Goal: Information Seeking & Learning: Learn about a topic

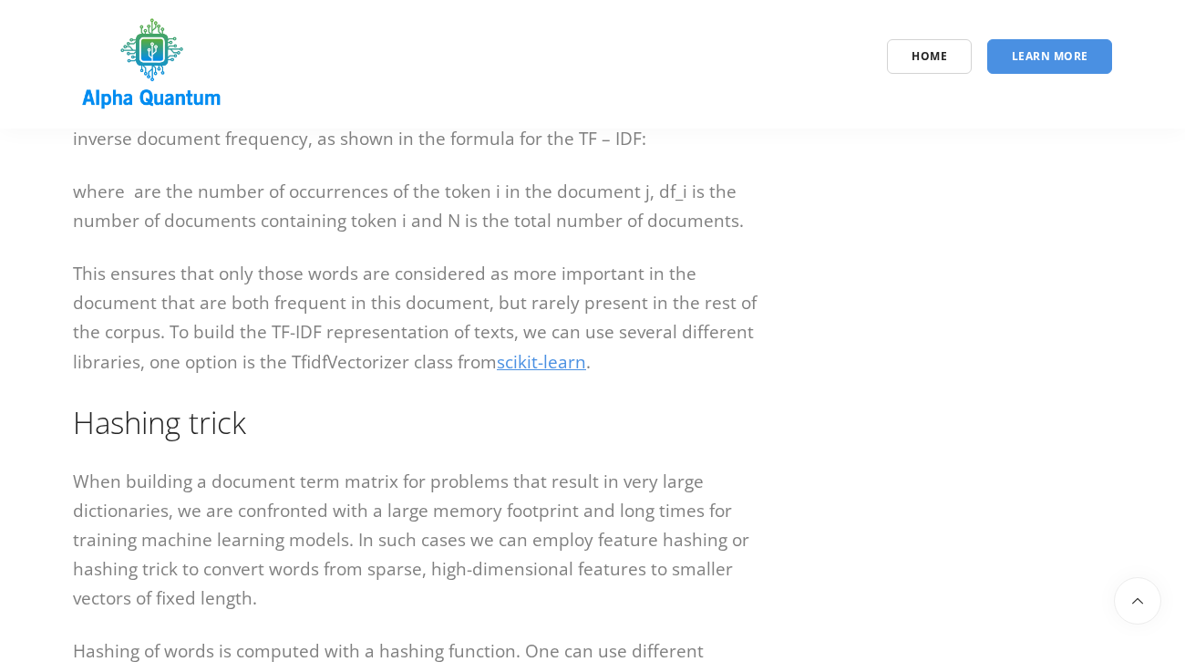
scroll to position [3860, 0]
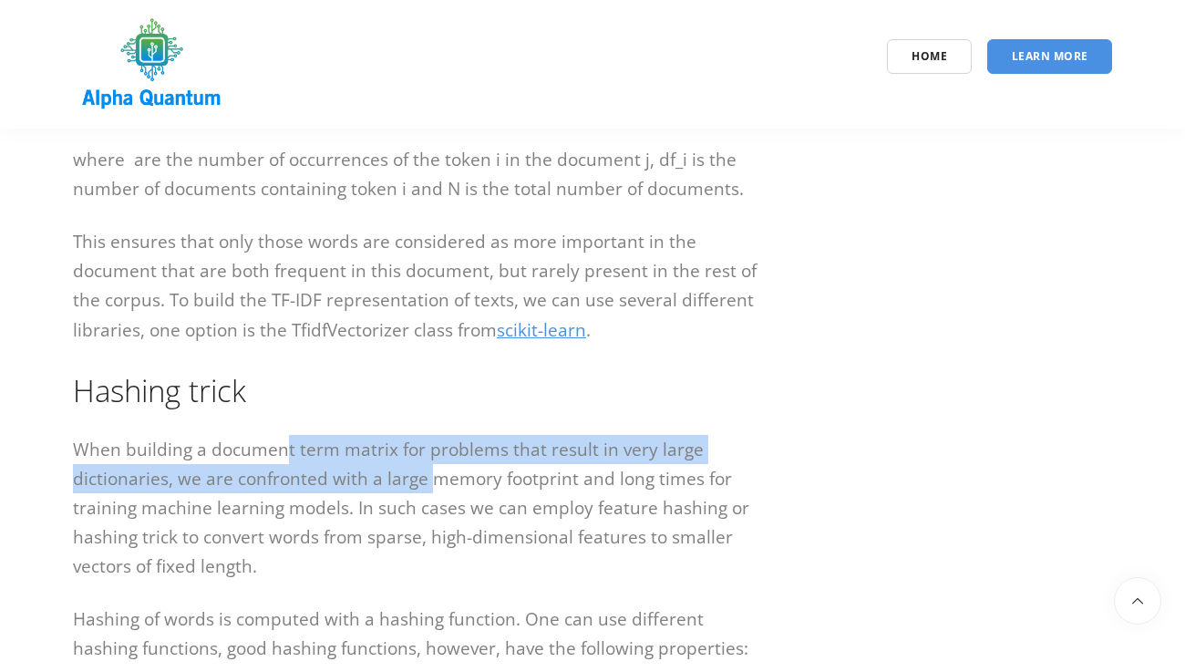
drag, startPoint x: 280, startPoint y: 396, endPoint x: 434, endPoint y: 407, distance: 154.5
click at [434, 435] on p "When building a document term matrix for problems that result in very large dic…" at bounding box center [415, 508] width 684 height 146
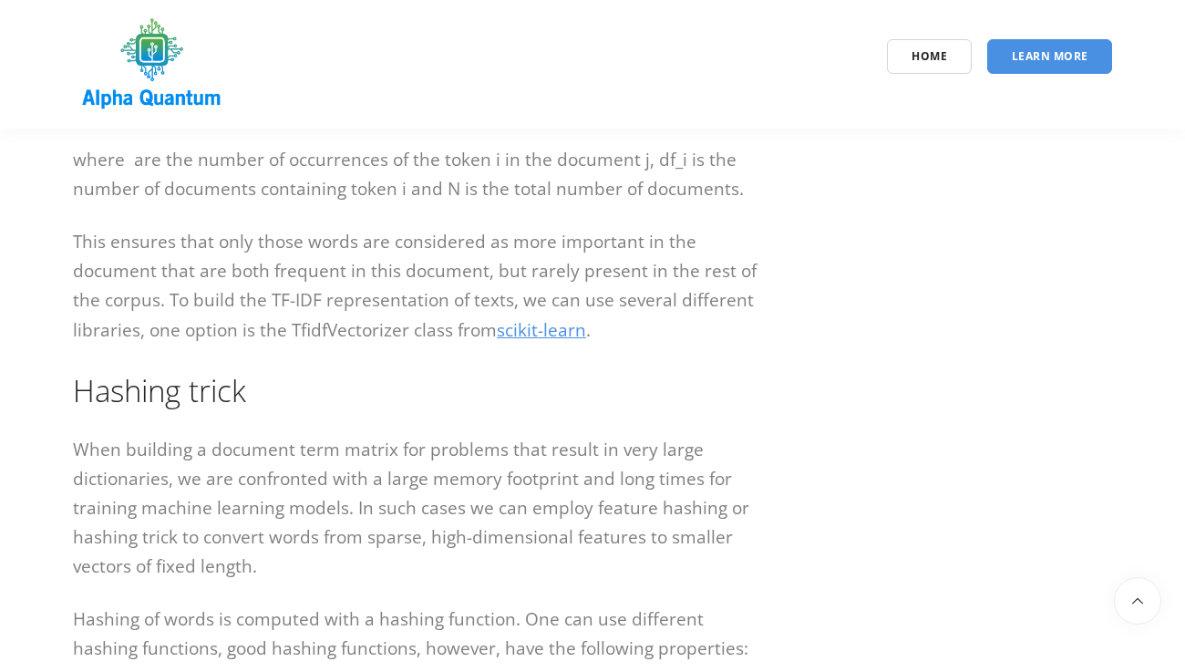
click at [340, 435] on p "When building a document term matrix for problems that result in very large dic…" at bounding box center [415, 508] width 684 height 146
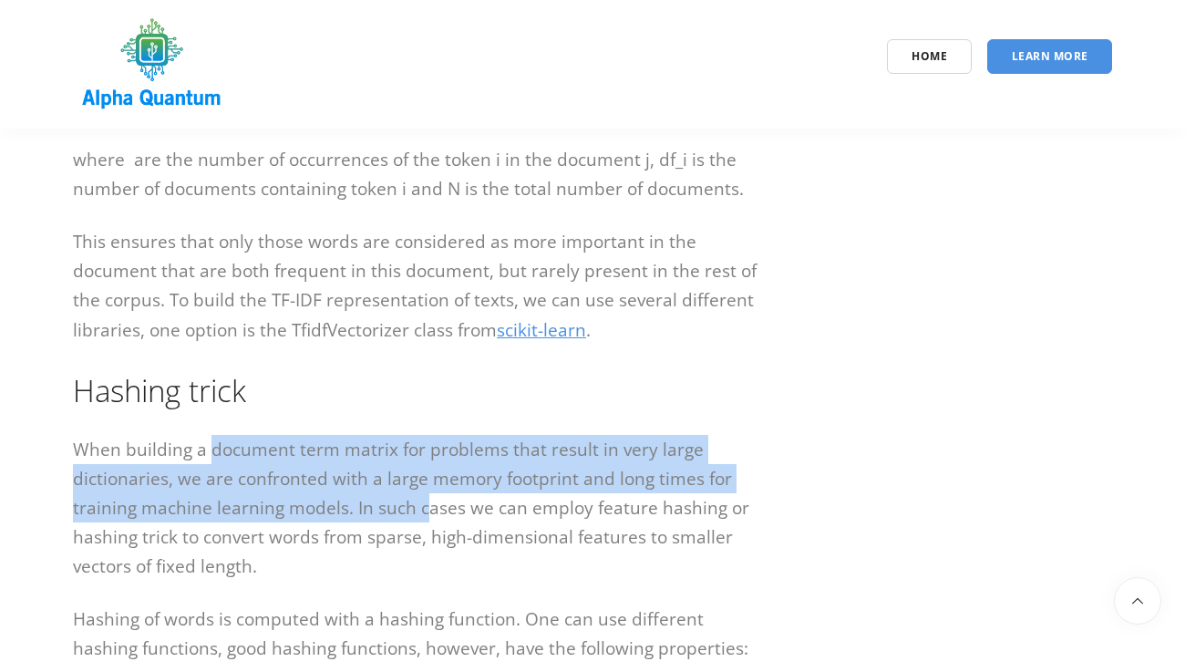
drag, startPoint x: 211, startPoint y: 402, endPoint x: 427, endPoint y: 436, distance: 217.7
click at [427, 436] on p "When building a document term matrix for problems that result in very large dic…" at bounding box center [415, 508] width 684 height 146
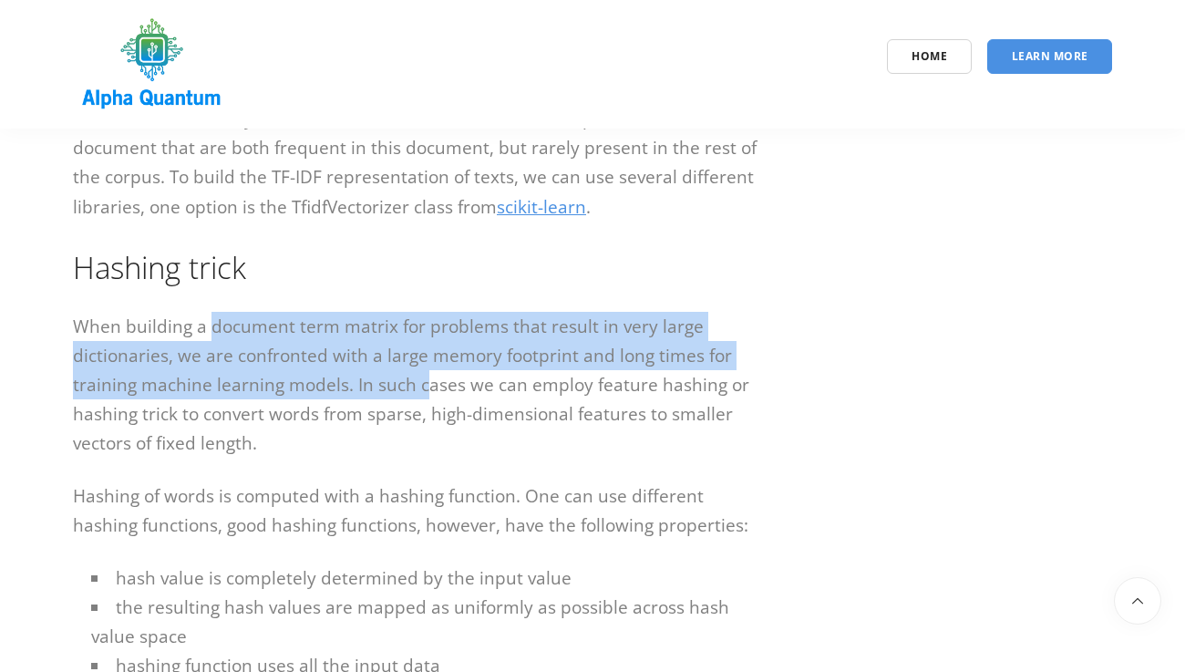
scroll to position [3997, 0]
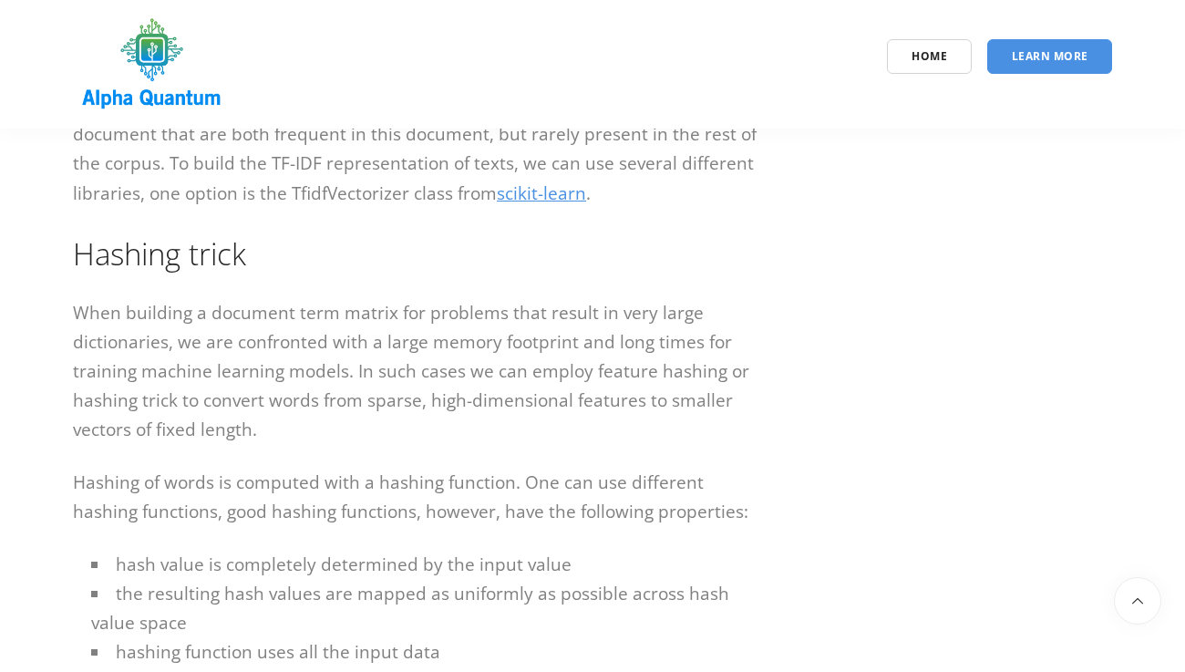
click at [261, 333] on p "When building a document term matrix for problems that result in very large dic…" at bounding box center [415, 371] width 684 height 146
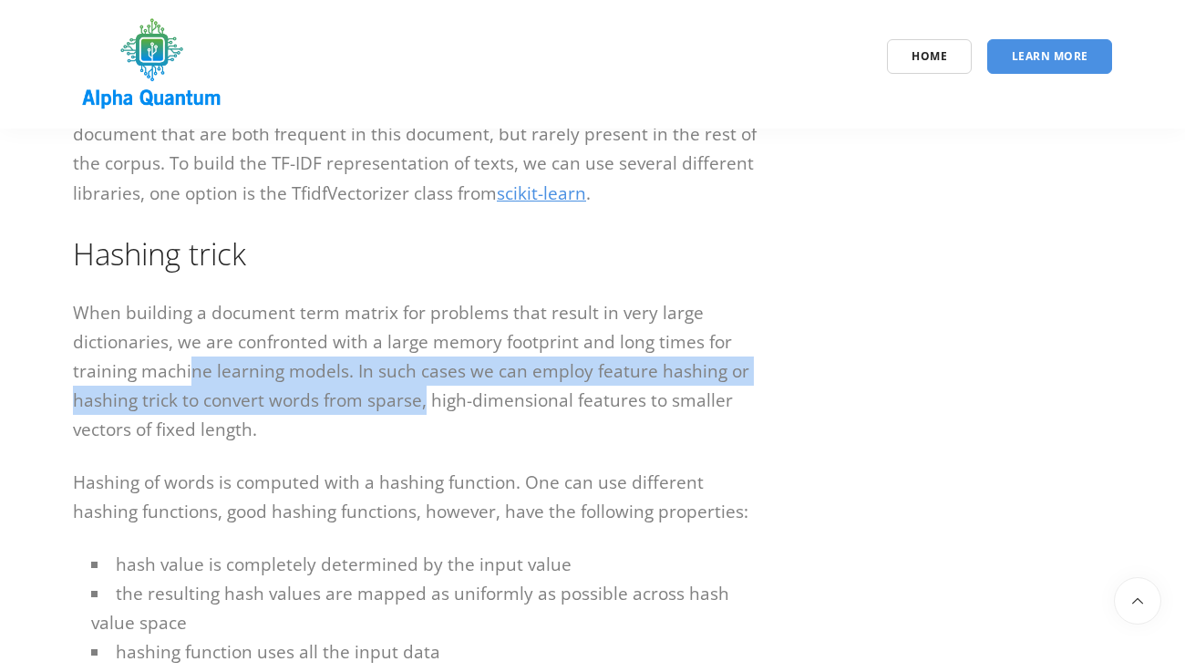
drag, startPoint x: 192, startPoint y: 306, endPoint x: 422, endPoint y: 348, distance: 233.5
click at [422, 348] on p "When building a document term matrix for problems that result in very large dic…" at bounding box center [415, 371] width 684 height 146
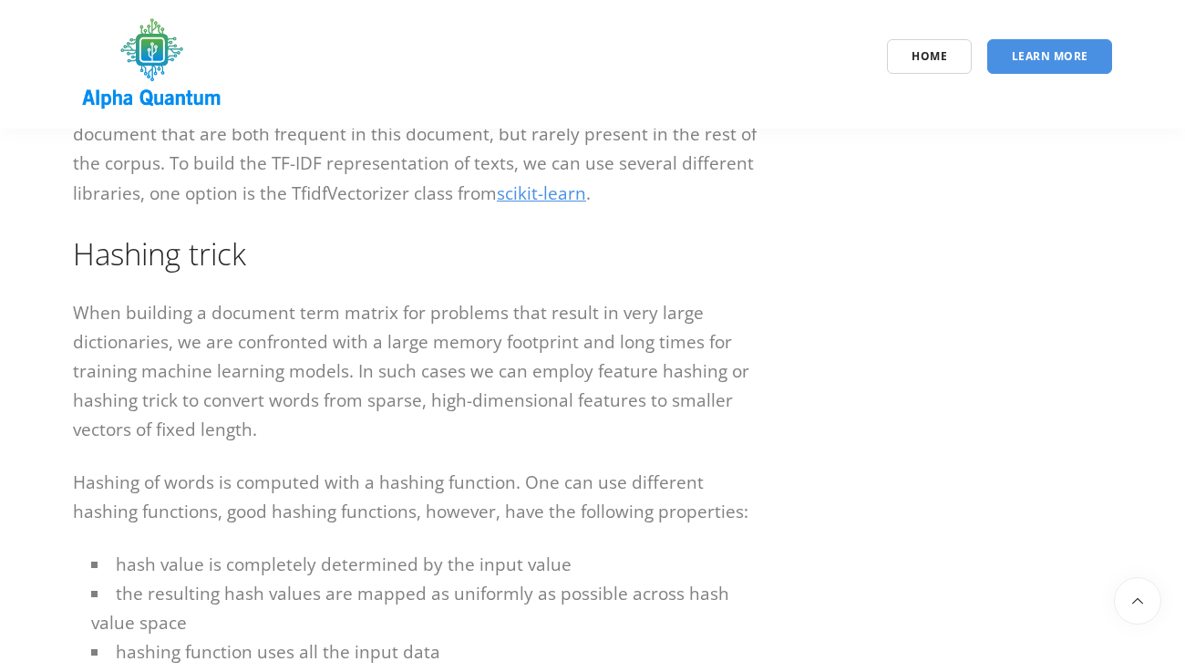
click at [497, 324] on p "When building a document term matrix for problems that result in very large dic…" at bounding box center [415, 371] width 684 height 146
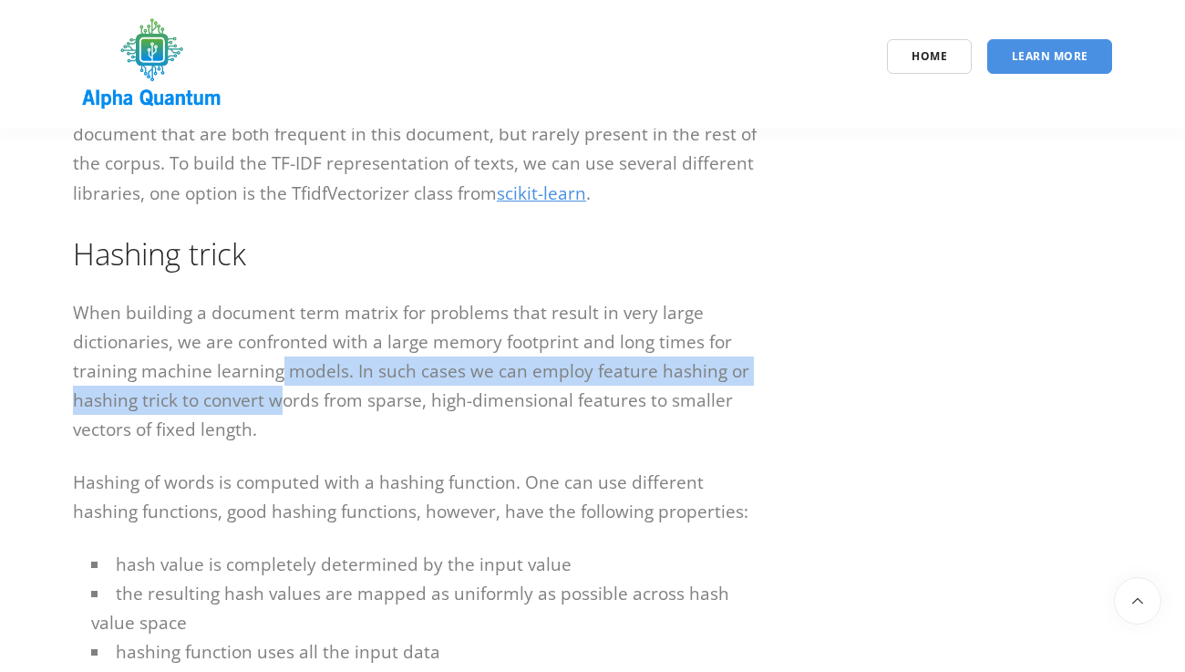
click at [281, 328] on p "When building a document term matrix for problems that result in very large dic…" at bounding box center [415, 371] width 684 height 146
click at [217, 347] on p "When building a document term matrix for problems that result in very large dic…" at bounding box center [415, 371] width 684 height 146
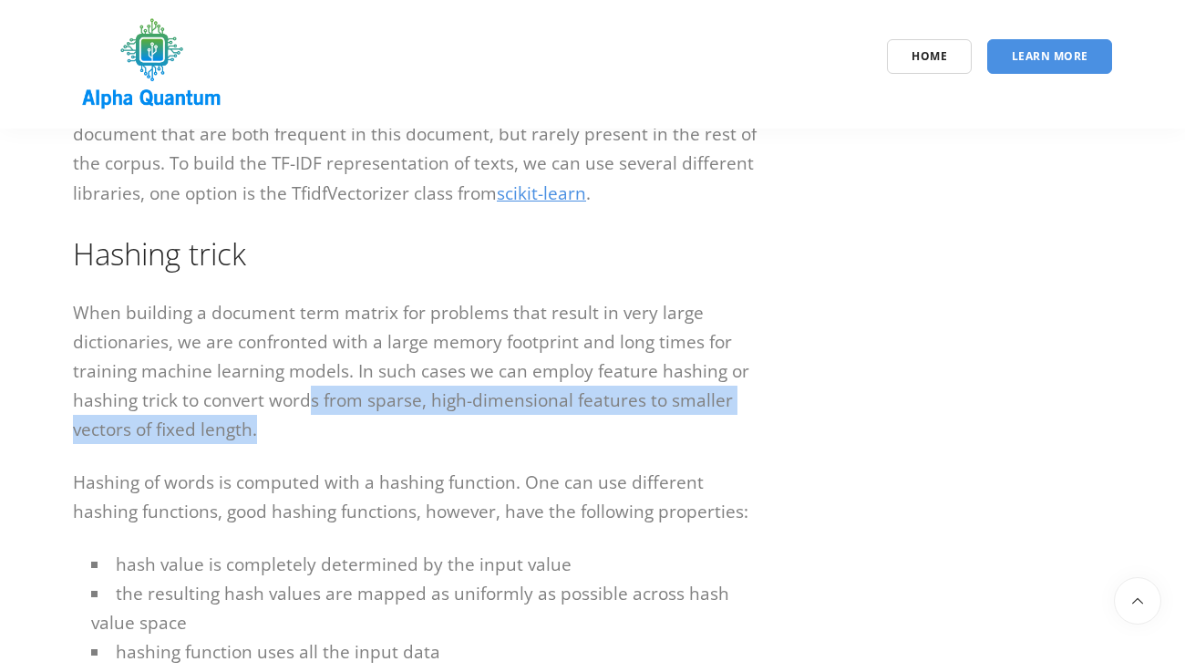
drag, startPoint x: 312, startPoint y: 349, endPoint x: 450, endPoint y: 366, distance: 139.6
click at [450, 366] on p "When building a document term matrix for problems that result in very large dic…" at bounding box center [415, 371] width 684 height 146
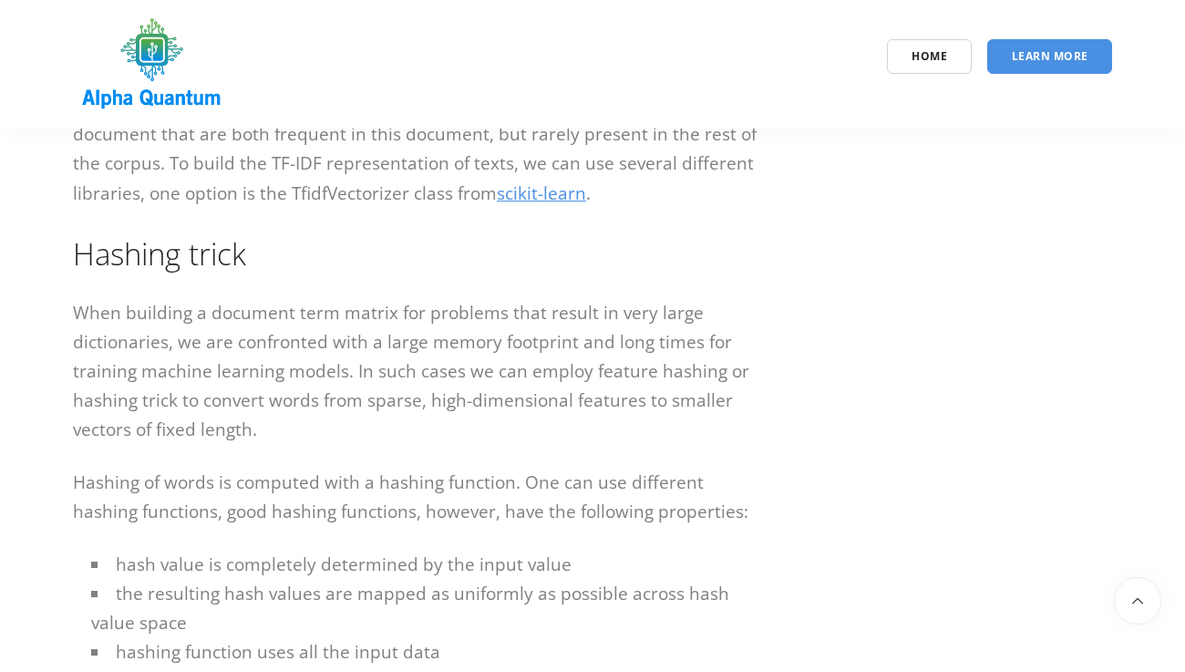
click at [518, 347] on p "When building a document term matrix for problems that result in very large dic…" at bounding box center [415, 371] width 684 height 146
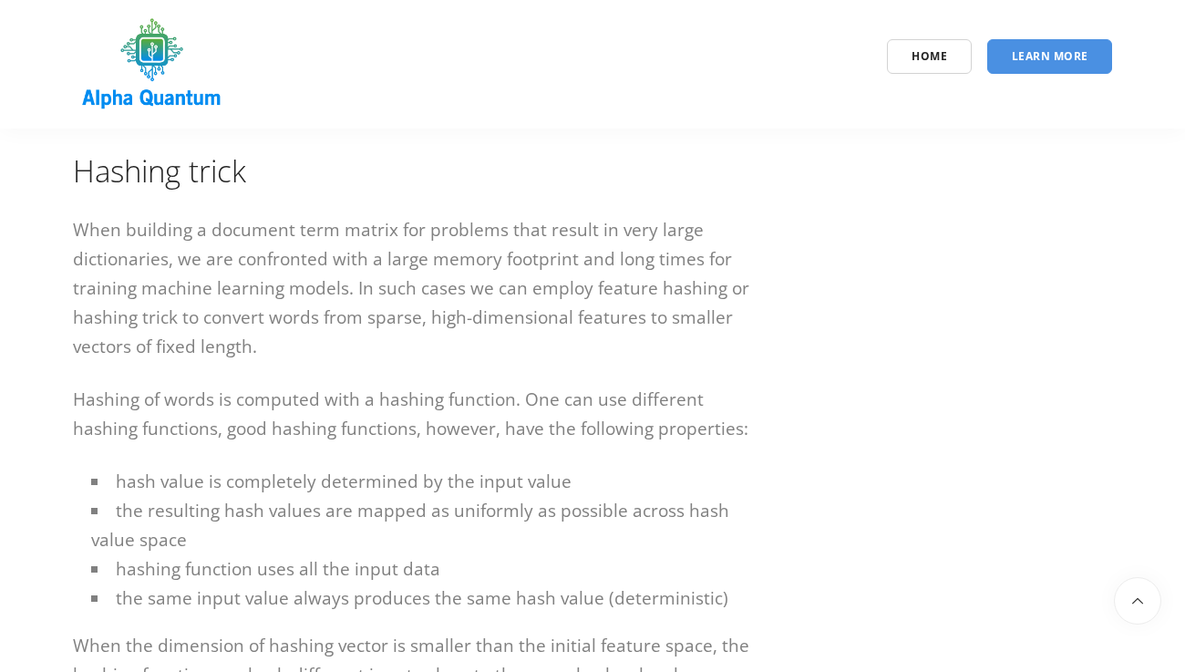
scroll to position [4118, 0]
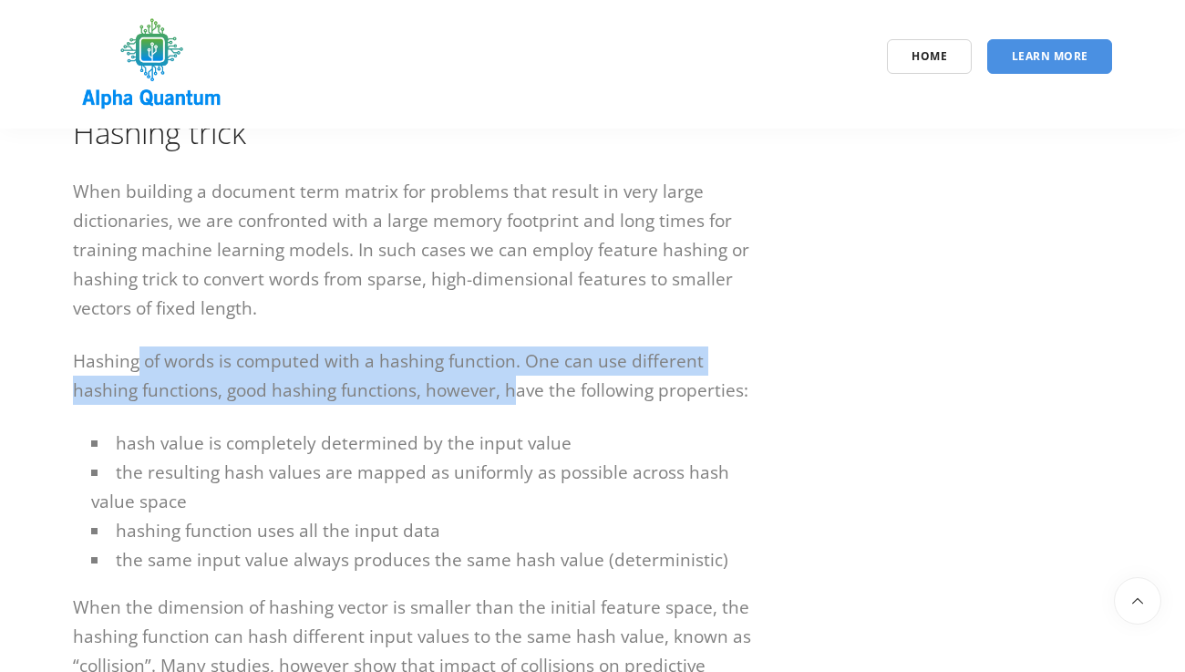
drag, startPoint x: 139, startPoint y: 312, endPoint x: 508, endPoint y: 318, distance: 368.3
click at [508, 346] on p "Hashing of words is computed with a hashing function. One can use different has…" at bounding box center [415, 375] width 684 height 58
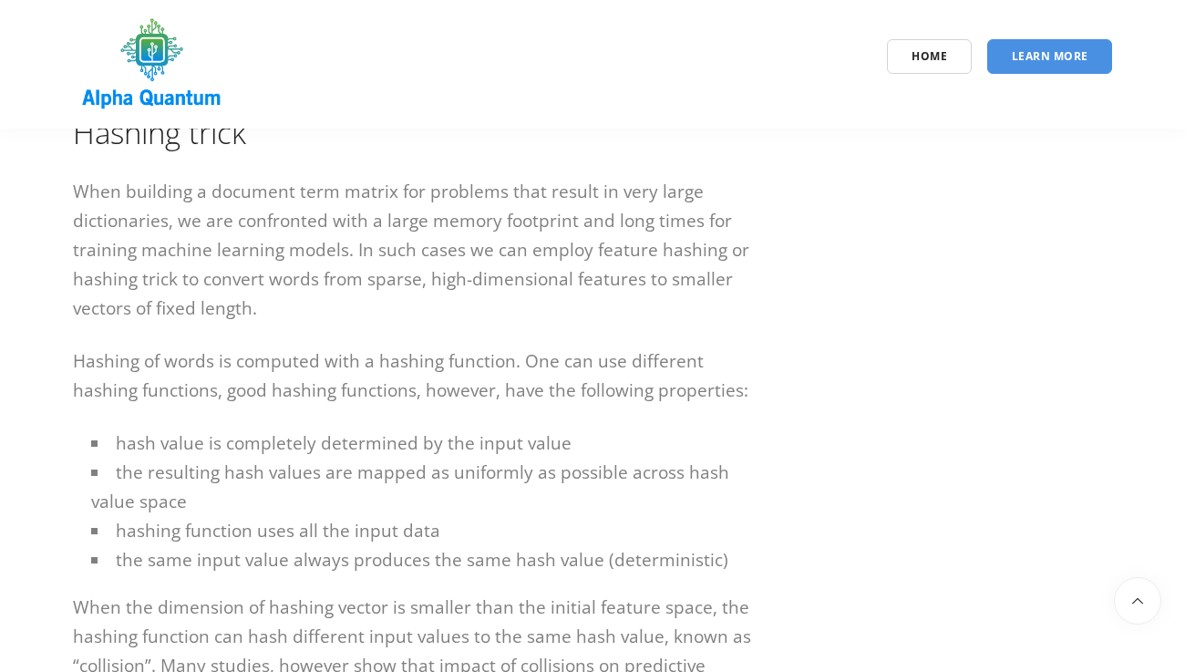
click at [600, 346] on p "Hashing of words is computed with a hashing function. One can use different has…" at bounding box center [415, 375] width 684 height 58
drag, startPoint x: 397, startPoint y: 303, endPoint x: 514, endPoint y: 313, distance: 117.1
click at [514, 346] on p "Hashing of words is computed with a hashing function. One can use different has…" at bounding box center [415, 375] width 684 height 58
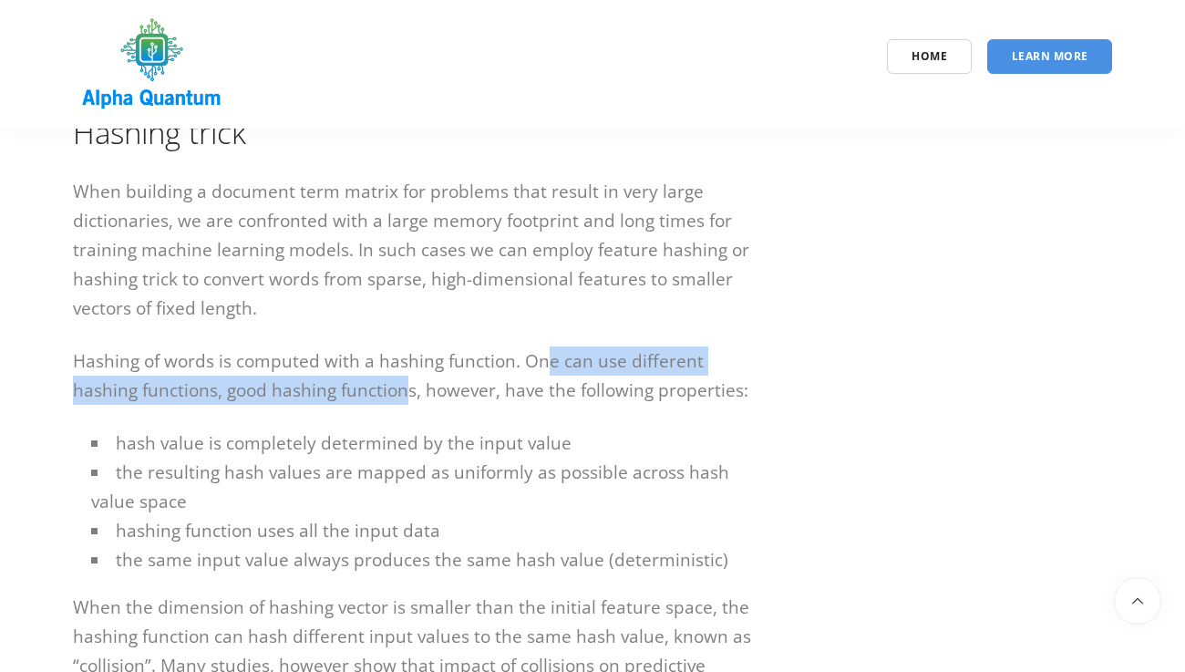
drag, startPoint x: 539, startPoint y: 310, endPoint x: 405, endPoint y: 343, distance: 137.9
click at [405, 346] on p "Hashing of words is computed with a hashing function. One can use different has…" at bounding box center [415, 375] width 684 height 58
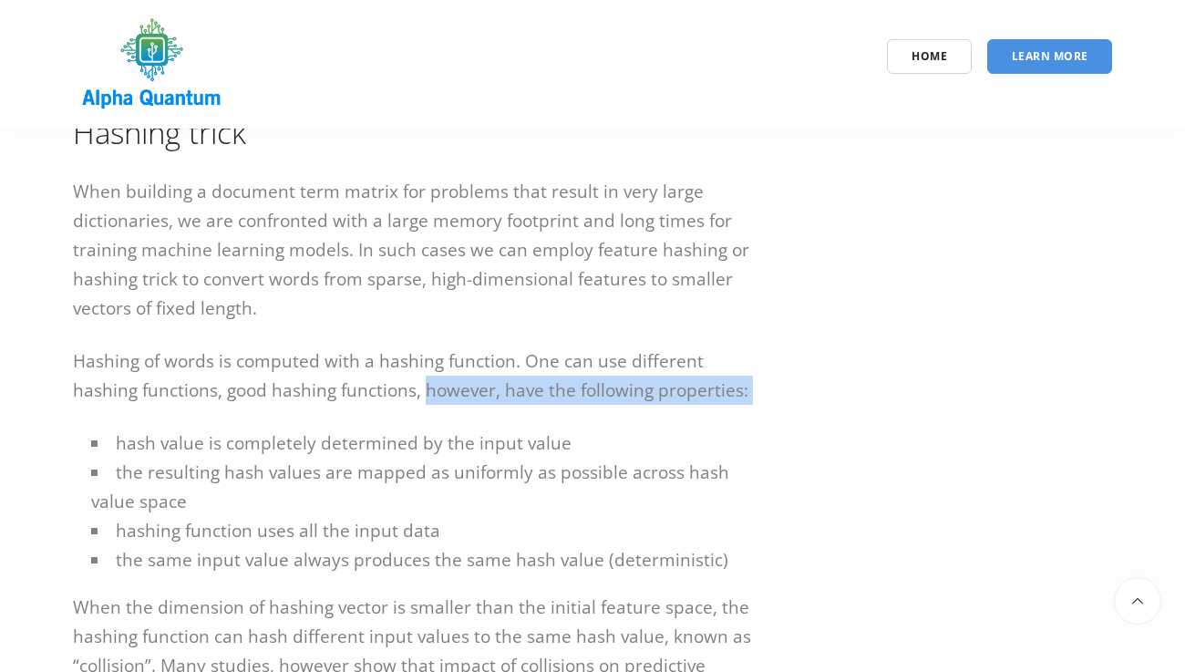
drag, startPoint x: 427, startPoint y: 342, endPoint x: 578, endPoint y: 367, distance: 152.5
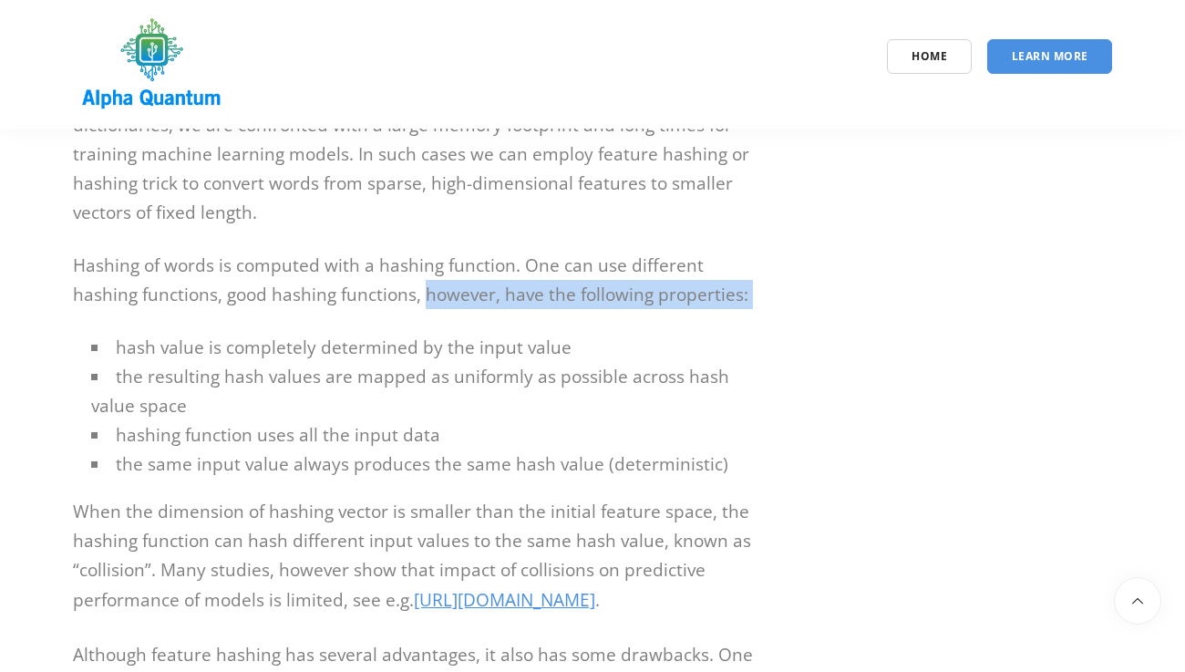
scroll to position [4253, 0]
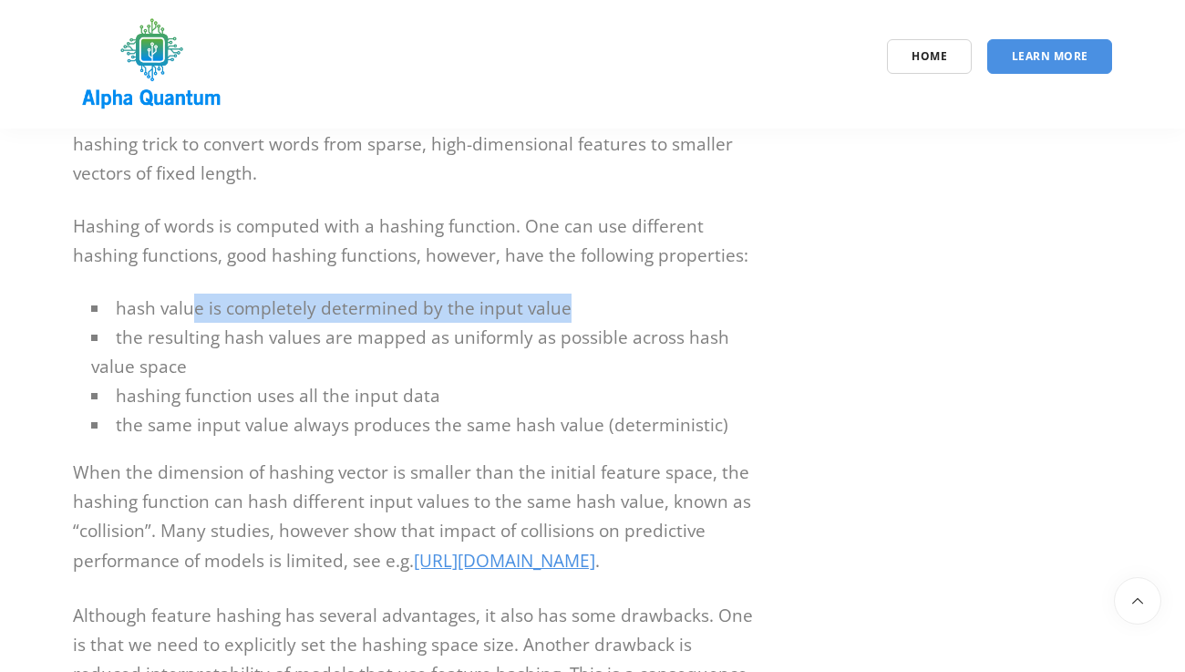
drag, startPoint x: 193, startPoint y: 261, endPoint x: 571, endPoint y: 260, distance: 377.3
click at [571, 293] on li "hash value is completely determined by the input value" at bounding box center [423, 307] width 665 height 29
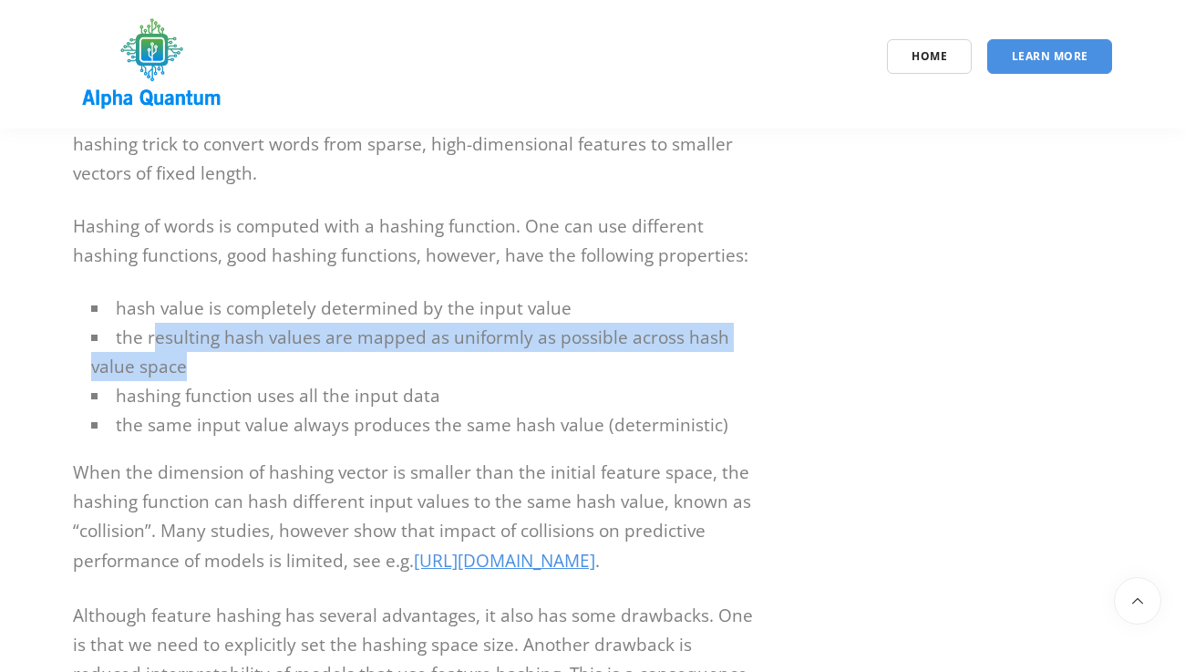
drag, startPoint x: 153, startPoint y: 284, endPoint x: 603, endPoint y: 299, distance: 450.5
click at [603, 323] on li "the resulting hash values are mapped as uniformly as possible across hash value…" at bounding box center [423, 352] width 665 height 58
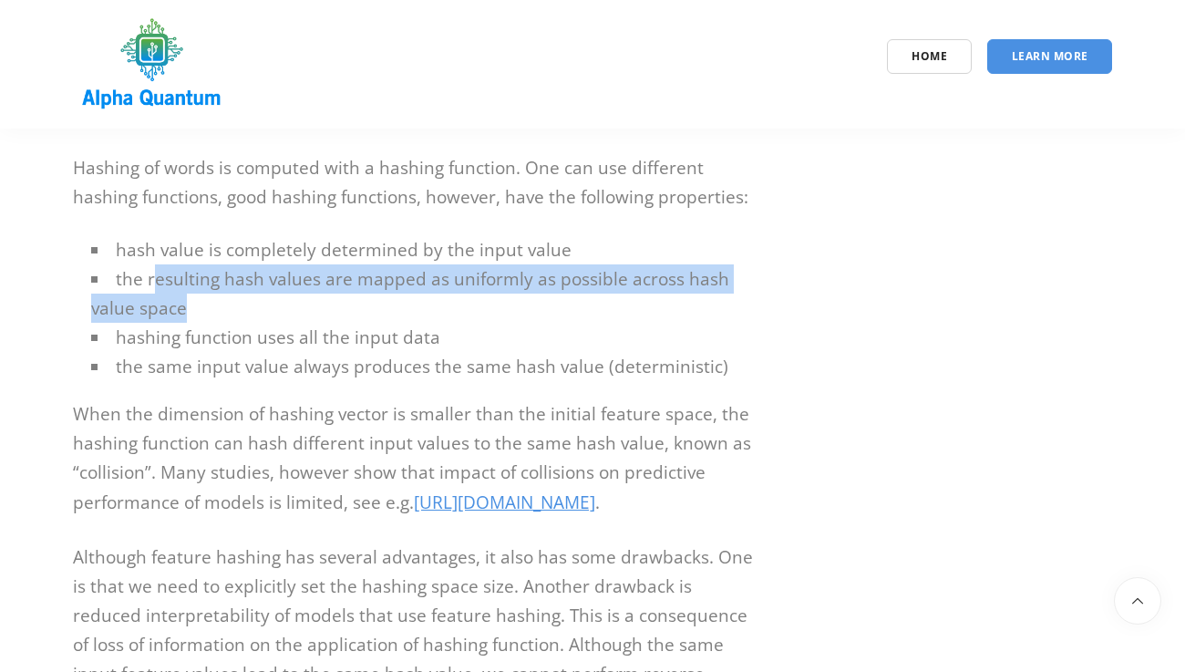
scroll to position [4331, 0]
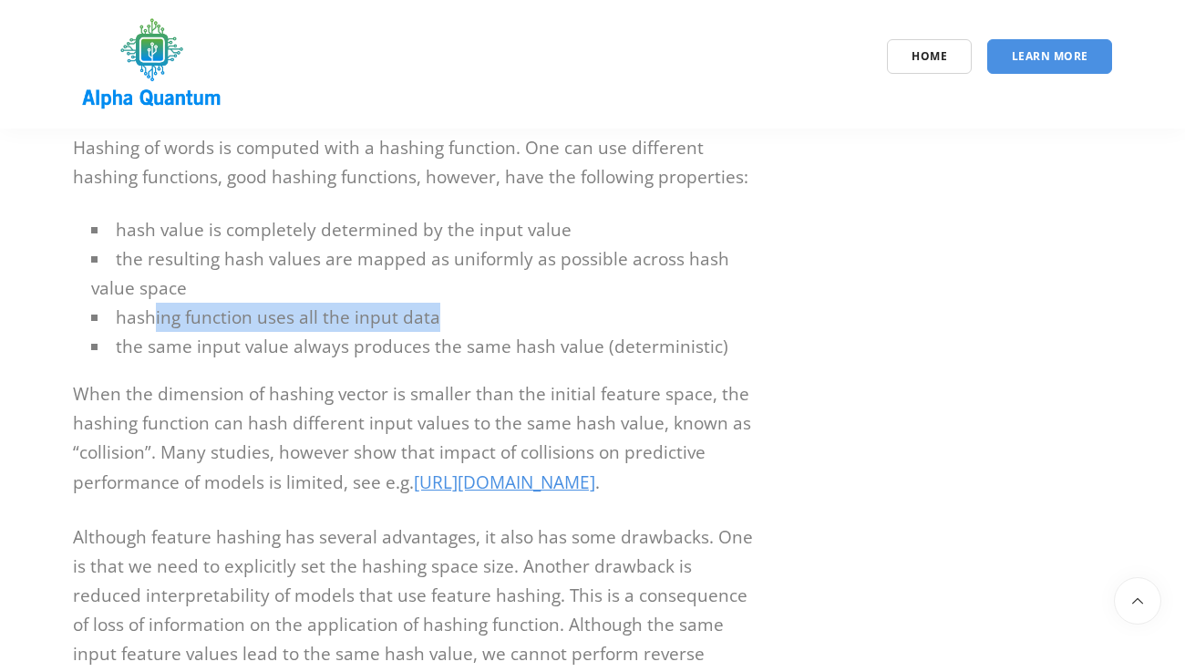
drag, startPoint x: 153, startPoint y: 246, endPoint x: 447, endPoint y: 262, distance: 293.9
click at [447, 303] on li "hashing function uses all the input data" at bounding box center [423, 317] width 665 height 29
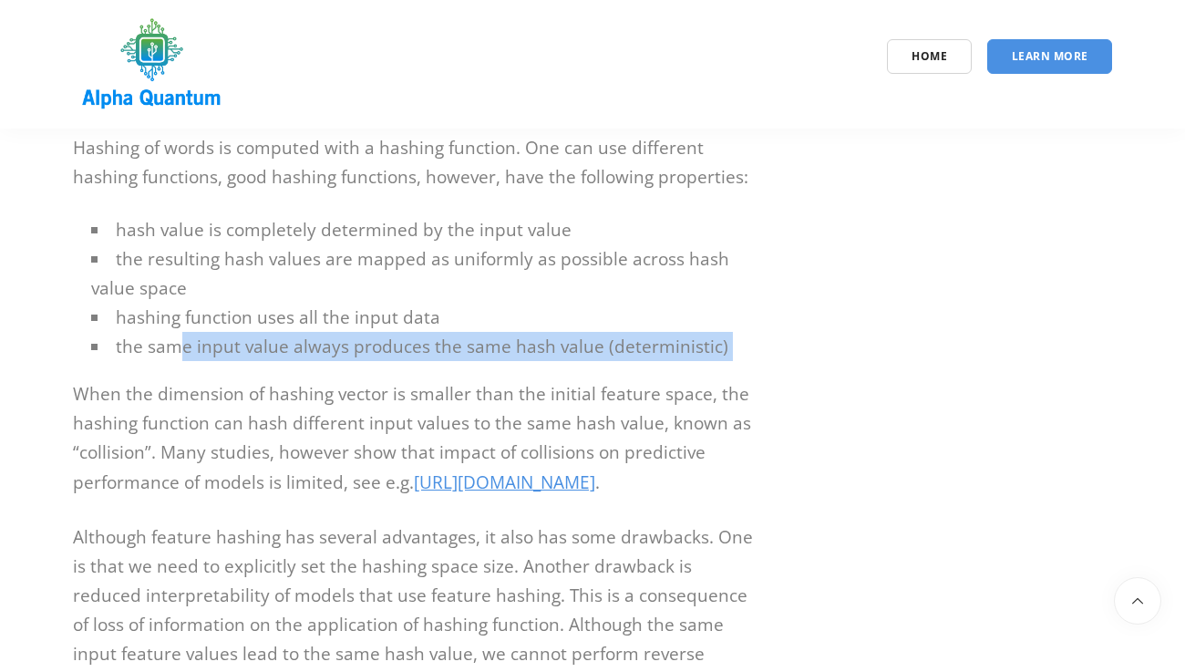
drag, startPoint x: 173, startPoint y: 286, endPoint x: 515, endPoint y: 317, distance: 343.2
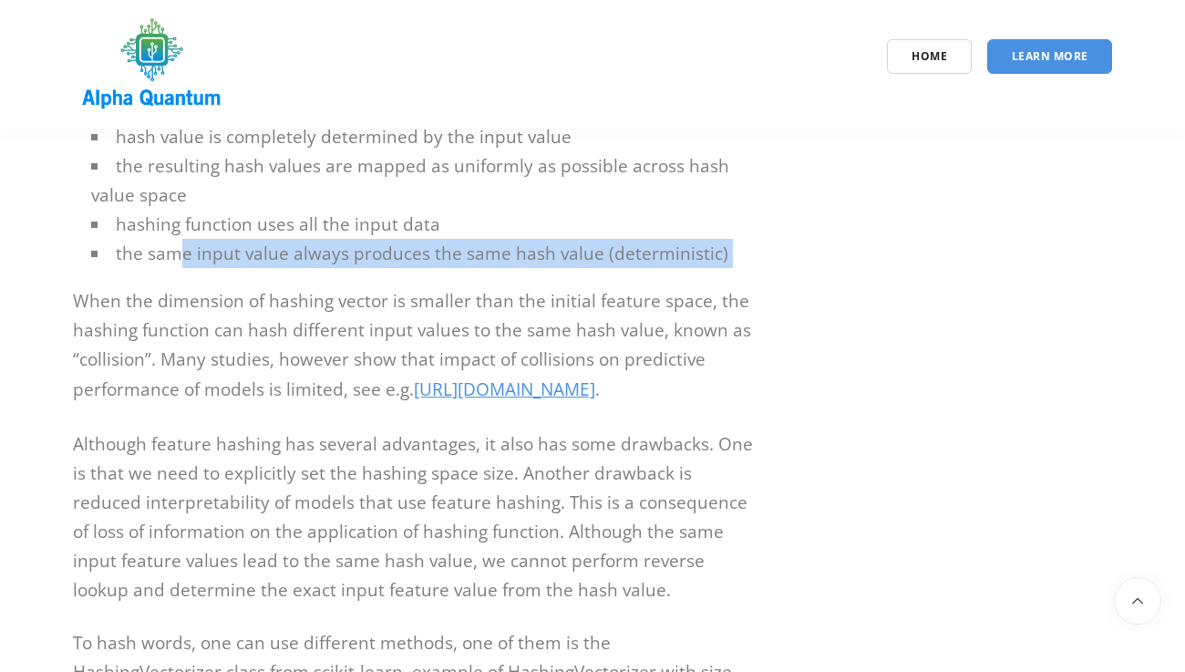
scroll to position [4438, 0]
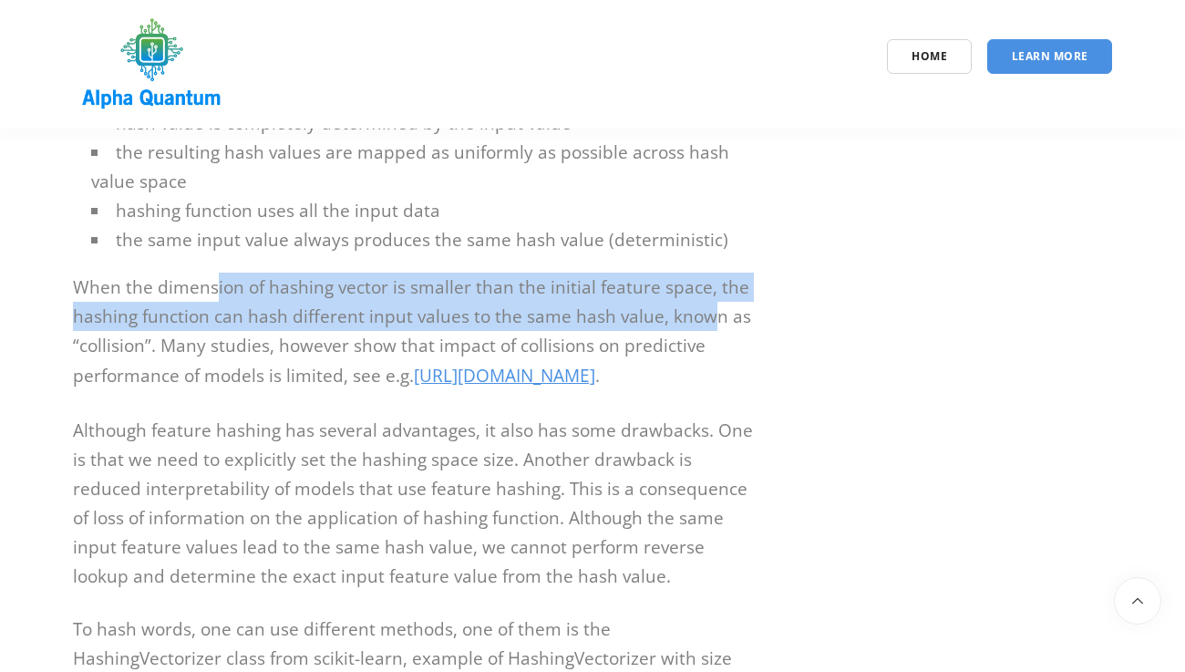
drag, startPoint x: 213, startPoint y: 215, endPoint x: 701, endPoint y: 257, distance: 489.4
click at [701, 273] on p "When the dimension of hashing vector is smaller than the initial feature space,…" at bounding box center [415, 332] width 684 height 119
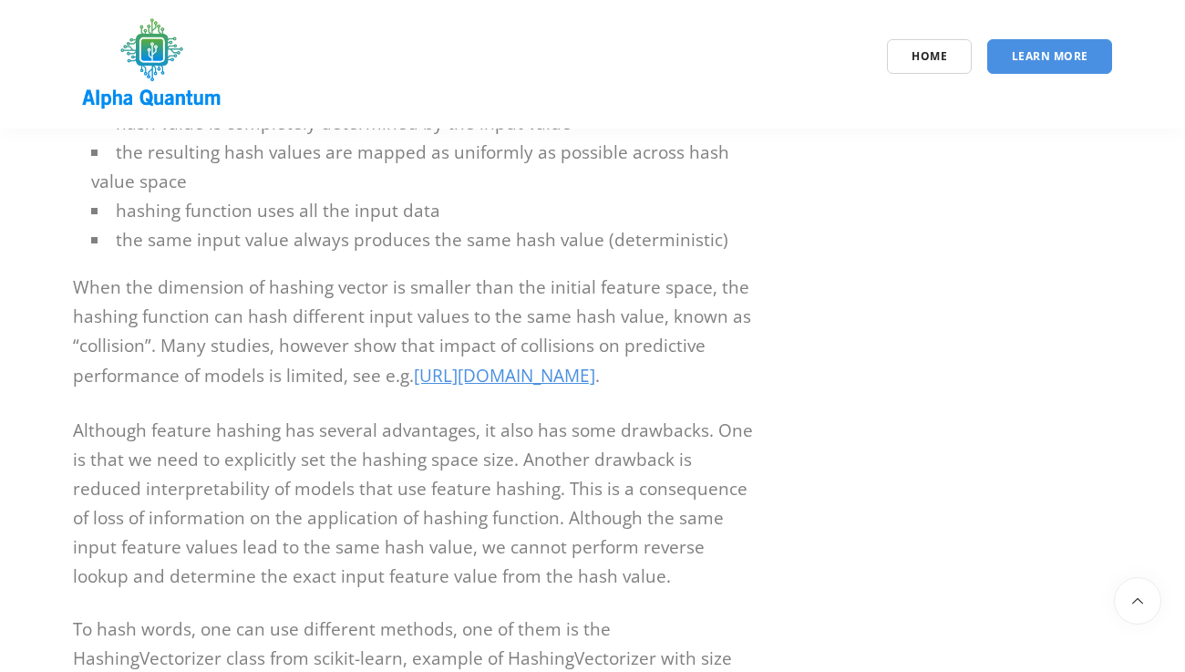
click at [436, 273] on p "When the dimension of hashing vector is smaller than the initial feature space,…" at bounding box center [415, 332] width 684 height 119
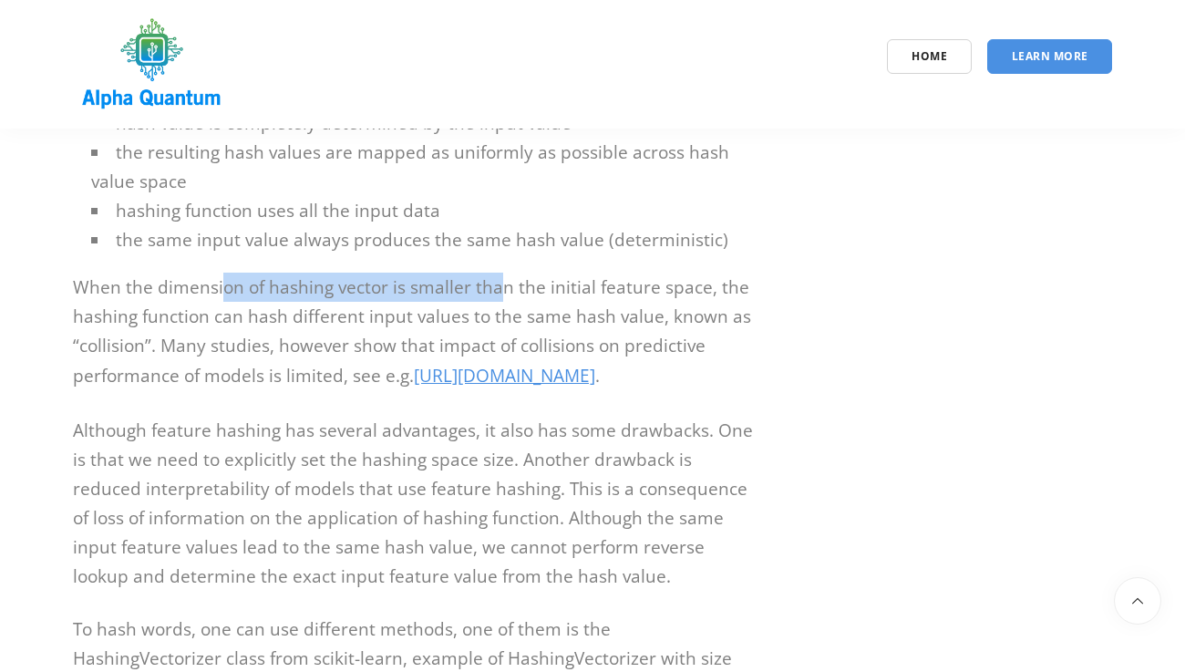
drag, startPoint x: 218, startPoint y: 221, endPoint x: 500, endPoint y: 240, distance: 283.1
click at [499, 273] on p "When the dimension of hashing vector is smaller than the initial feature space,…" at bounding box center [415, 332] width 684 height 119
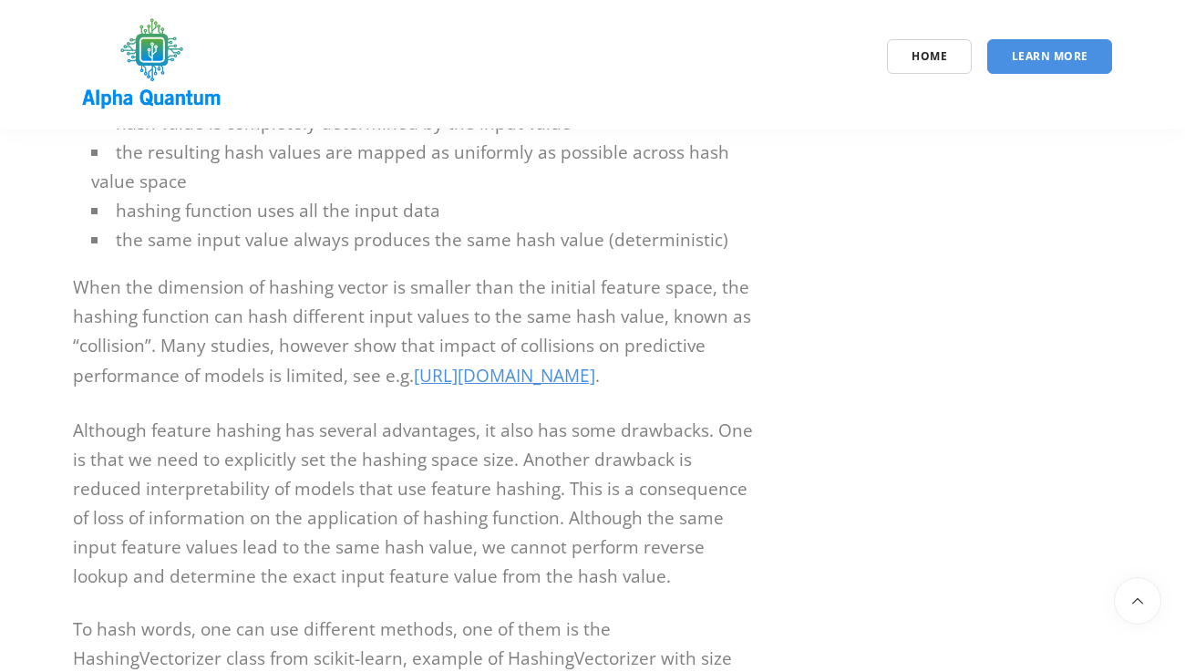
click at [582, 273] on p "When the dimension of hashing vector is smaller than the initial feature space,…" at bounding box center [415, 332] width 684 height 119
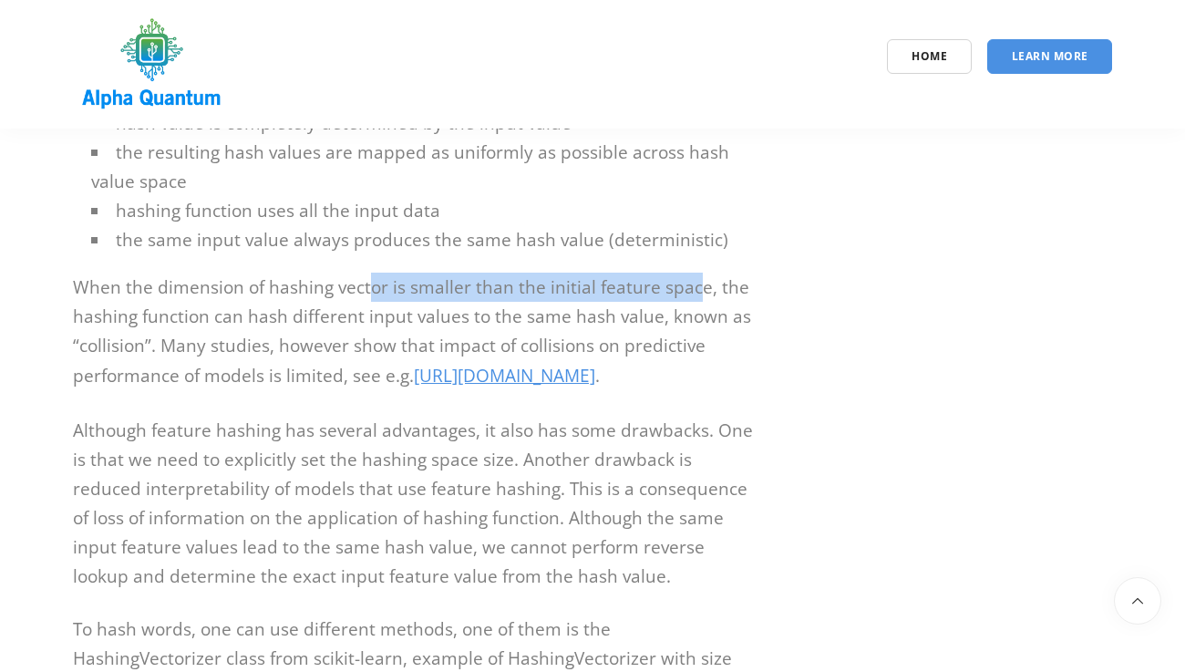
drag, startPoint x: 370, startPoint y: 233, endPoint x: 695, endPoint y: 239, distance: 324.5
click at [695, 273] on p "When the dimension of hashing vector is smaller than the initial feature space,…" at bounding box center [415, 332] width 684 height 119
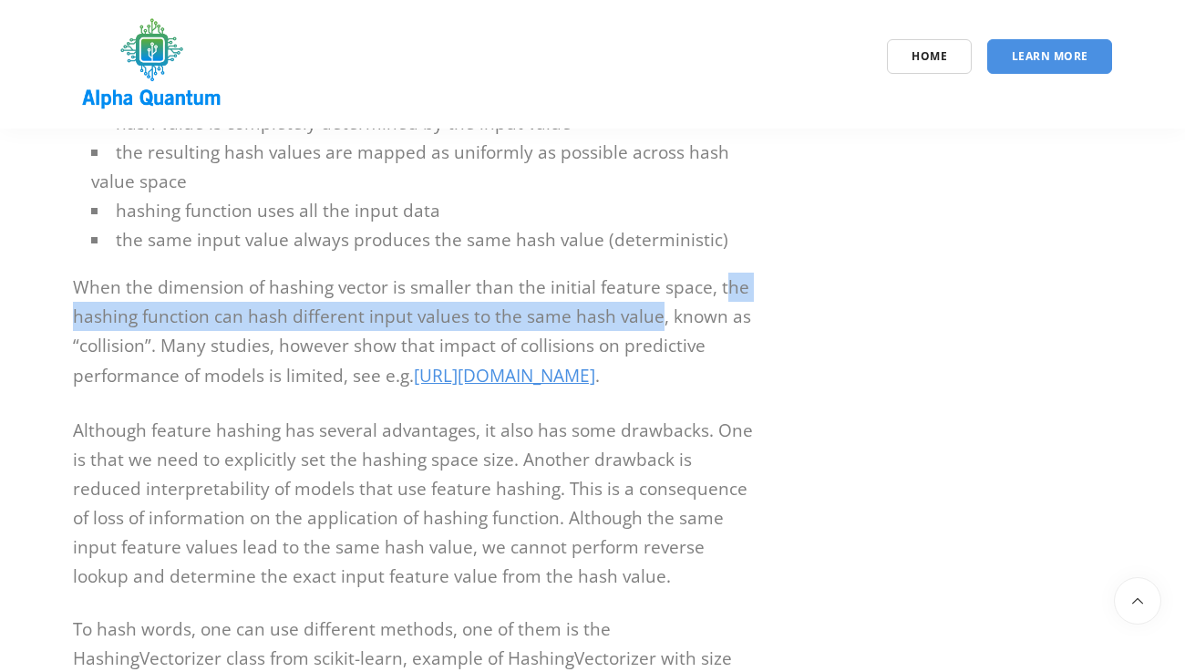
drag, startPoint x: 716, startPoint y: 234, endPoint x: 654, endPoint y: 260, distance: 67.9
click at [654, 273] on p "When the dimension of hashing vector is smaller than the initial feature space,…" at bounding box center [415, 332] width 684 height 119
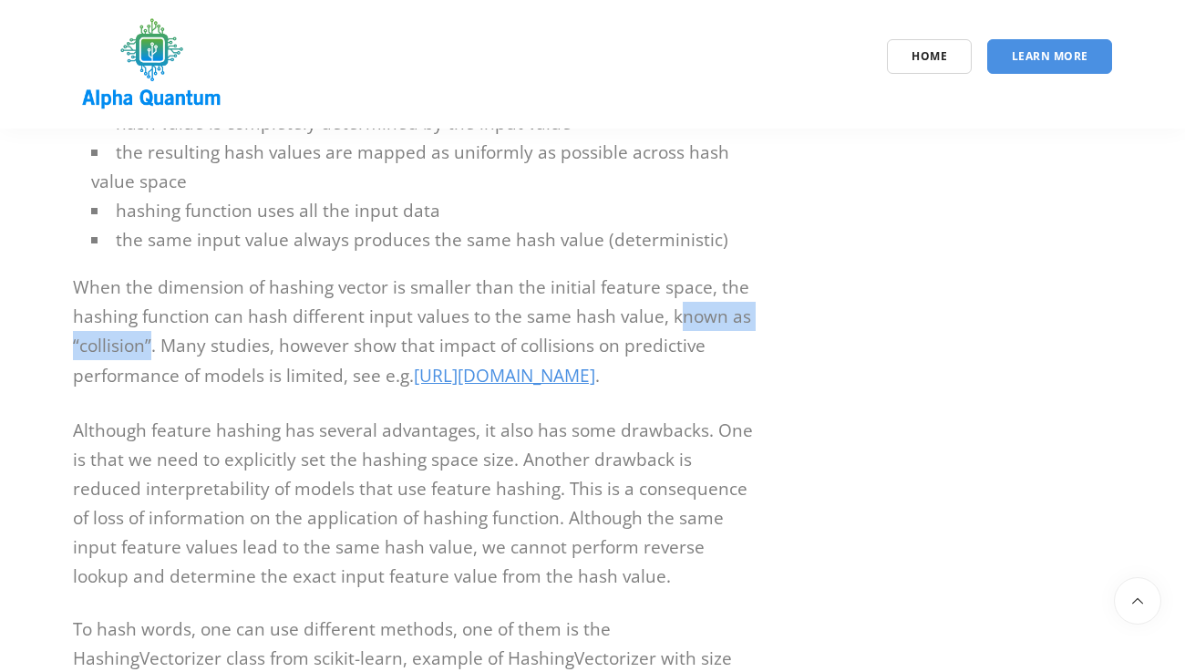
drag, startPoint x: 670, startPoint y: 260, endPoint x: 149, endPoint y: 282, distance: 521.8
click at [149, 282] on p "When the dimension of hashing vector is smaller than the initial feature space,…" at bounding box center [415, 332] width 684 height 119
drag, startPoint x: 166, startPoint y: 282, endPoint x: 561, endPoint y: 304, distance: 396.2
click at [561, 304] on p "When the dimension of hashing vector is smaller than the initial feature space,…" at bounding box center [415, 332] width 684 height 119
click at [233, 323] on p "When the dimension of hashing vector is smaller than the initial feature space,…" at bounding box center [415, 332] width 684 height 119
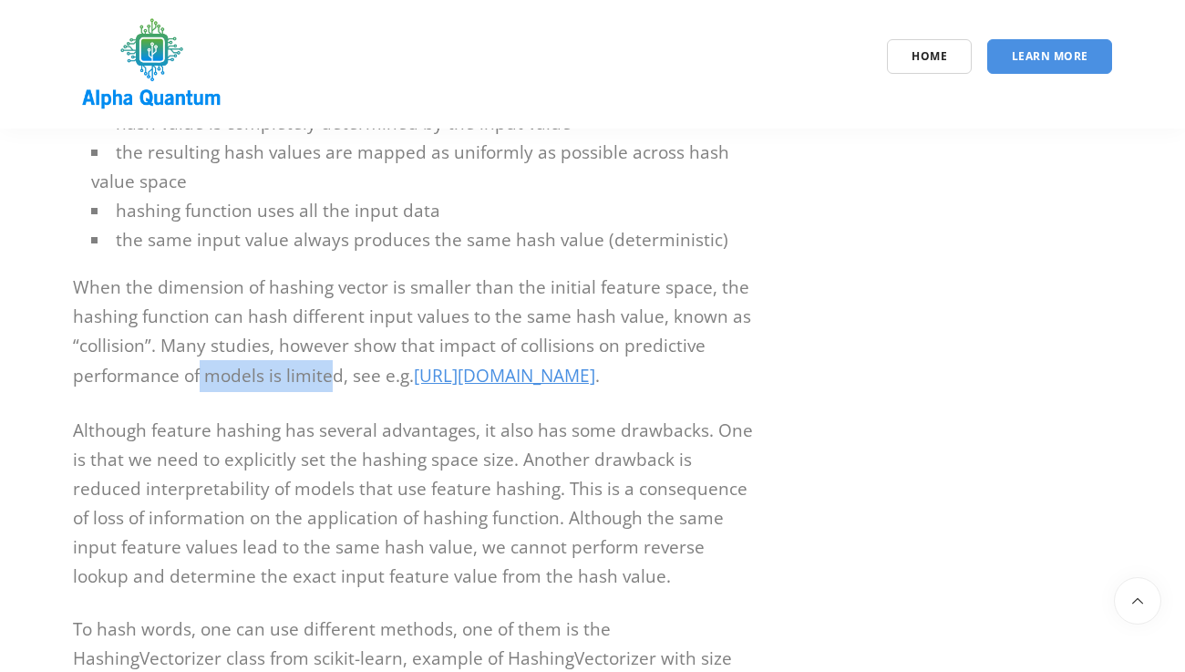
drag, startPoint x: 200, startPoint y: 317, endPoint x: 331, endPoint y: 317, distance: 131.2
click at [331, 317] on p "When the dimension of hashing vector is smaller than the initial feature space,…" at bounding box center [415, 332] width 684 height 119
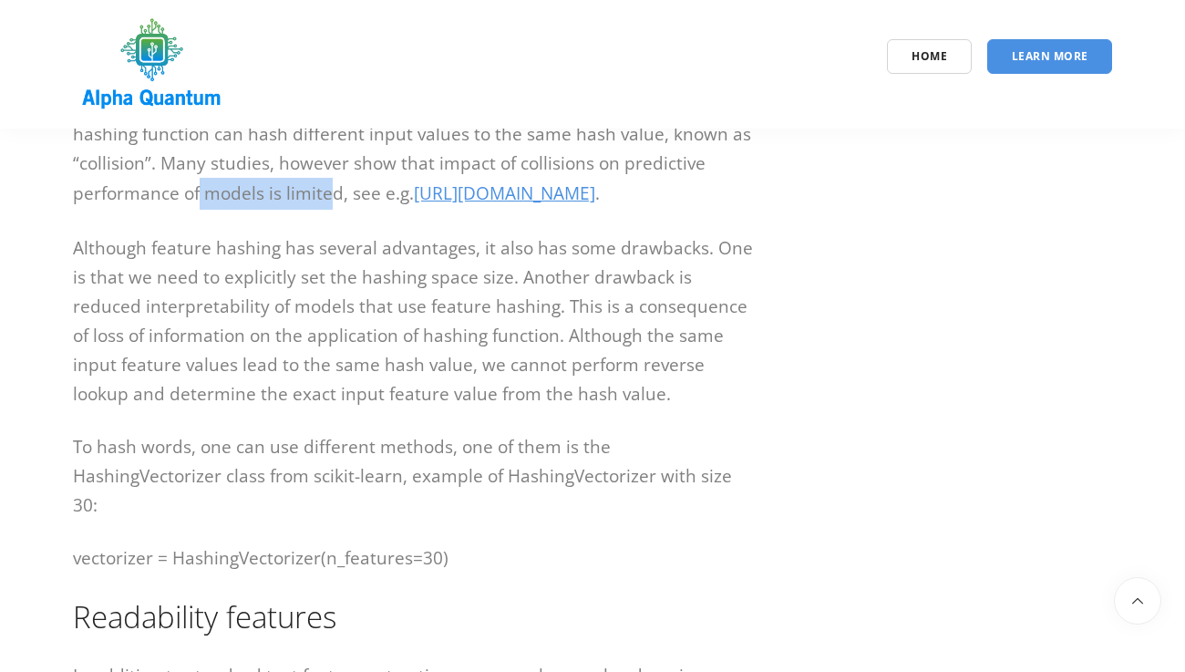
scroll to position [4617, 0]
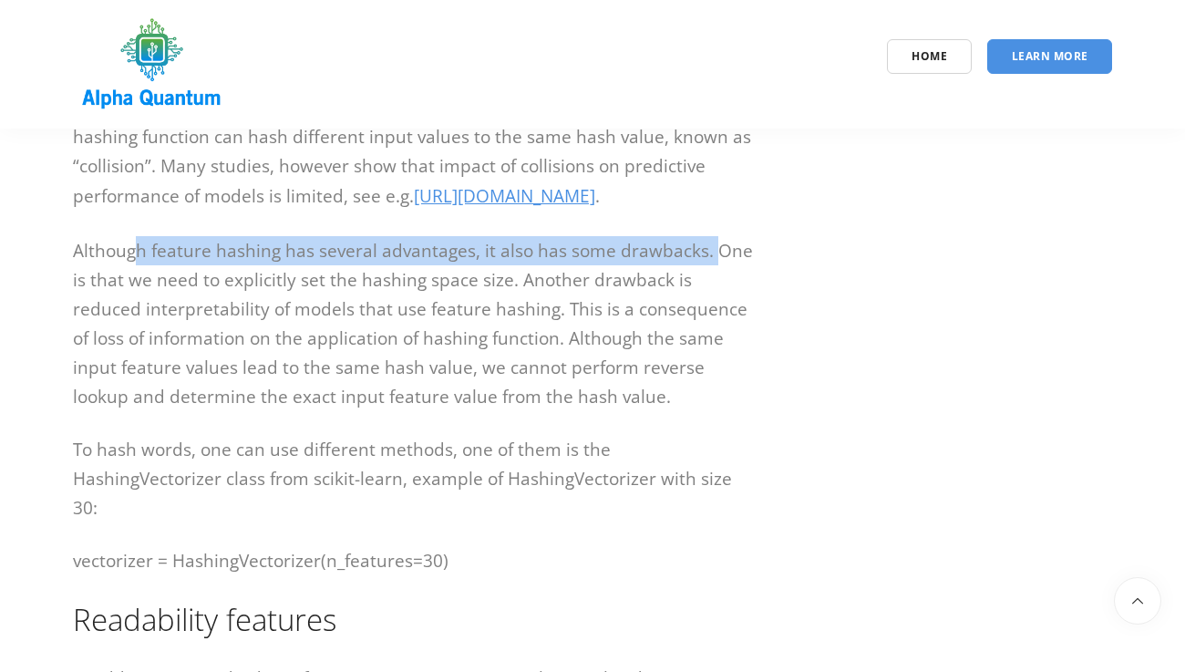
drag, startPoint x: 138, startPoint y: 189, endPoint x: 708, endPoint y: 203, distance: 570.8
click at [708, 236] on p "Although feature hashing has several advantages, it also has some drawbacks. On…" at bounding box center [415, 323] width 684 height 175
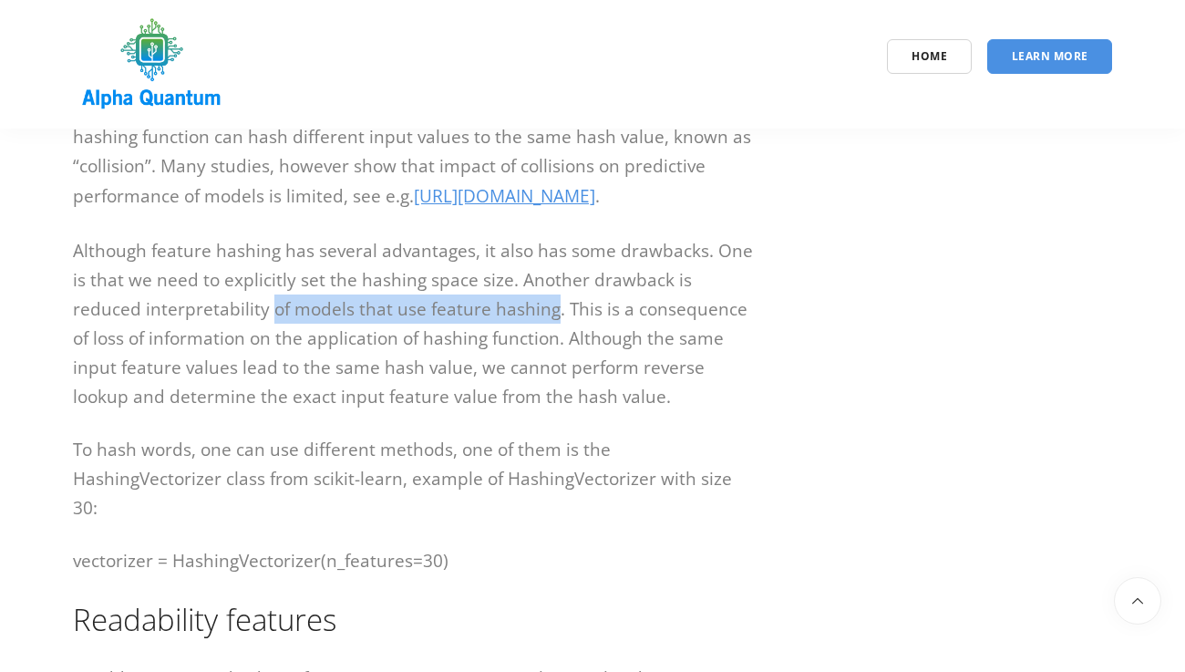
drag, startPoint x: 201, startPoint y: 246, endPoint x: 480, endPoint y: 237, distance: 280.0
click at [480, 237] on p "Although feature hashing has several advantages, it also has some drawbacks. On…" at bounding box center [415, 323] width 684 height 175
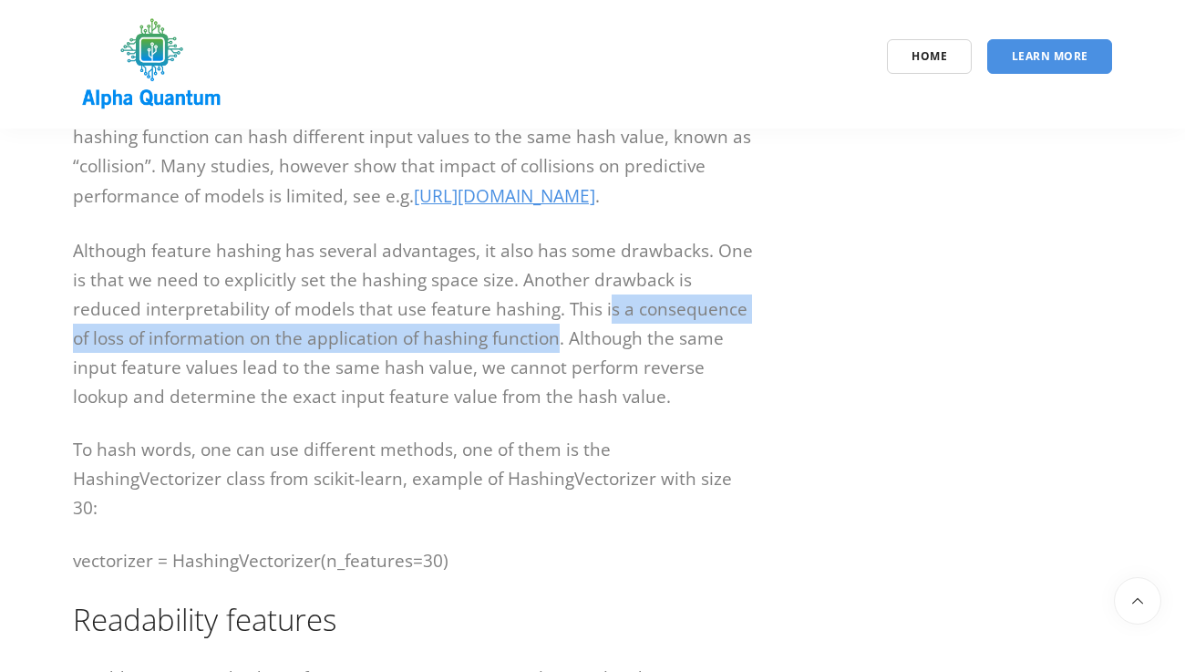
drag, startPoint x: 530, startPoint y: 247, endPoint x: 474, endPoint y: 269, distance: 59.7
click at [474, 269] on p "Although feature hashing has several advantages, it also has some drawbacks. On…" at bounding box center [415, 323] width 684 height 175
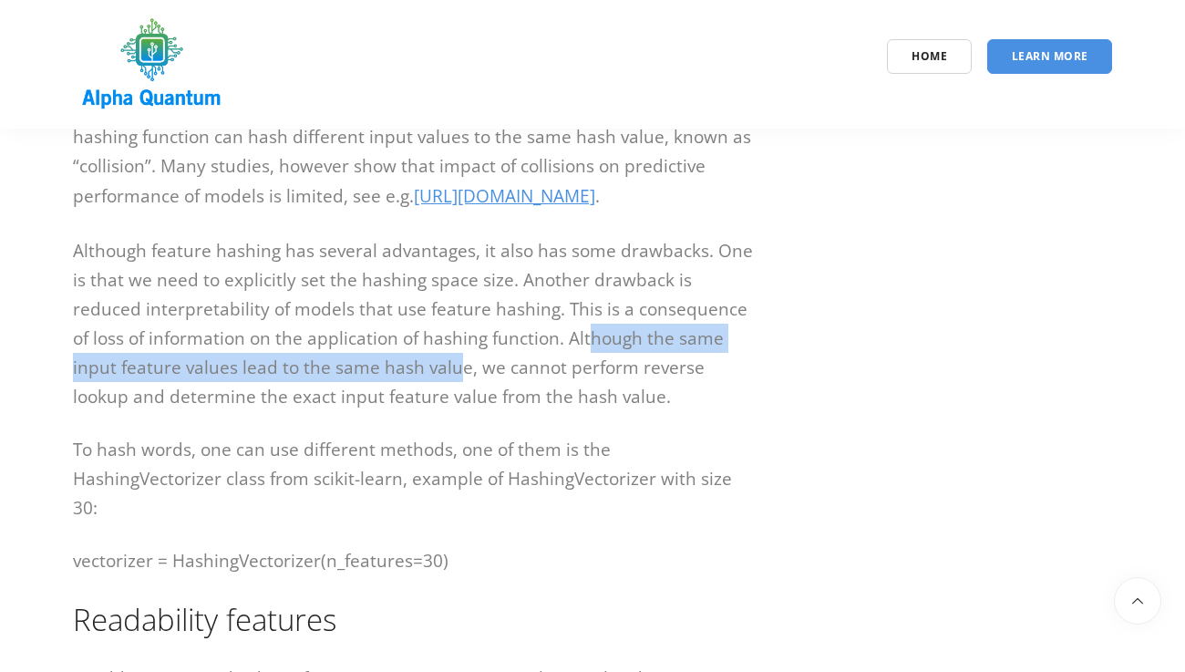
drag, startPoint x: 510, startPoint y: 285, endPoint x: 347, endPoint y: 317, distance: 166.2
click at [347, 317] on p "Although feature hashing has several advantages, it also has some drawbacks. On…" at bounding box center [415, 323] width 684 height 175
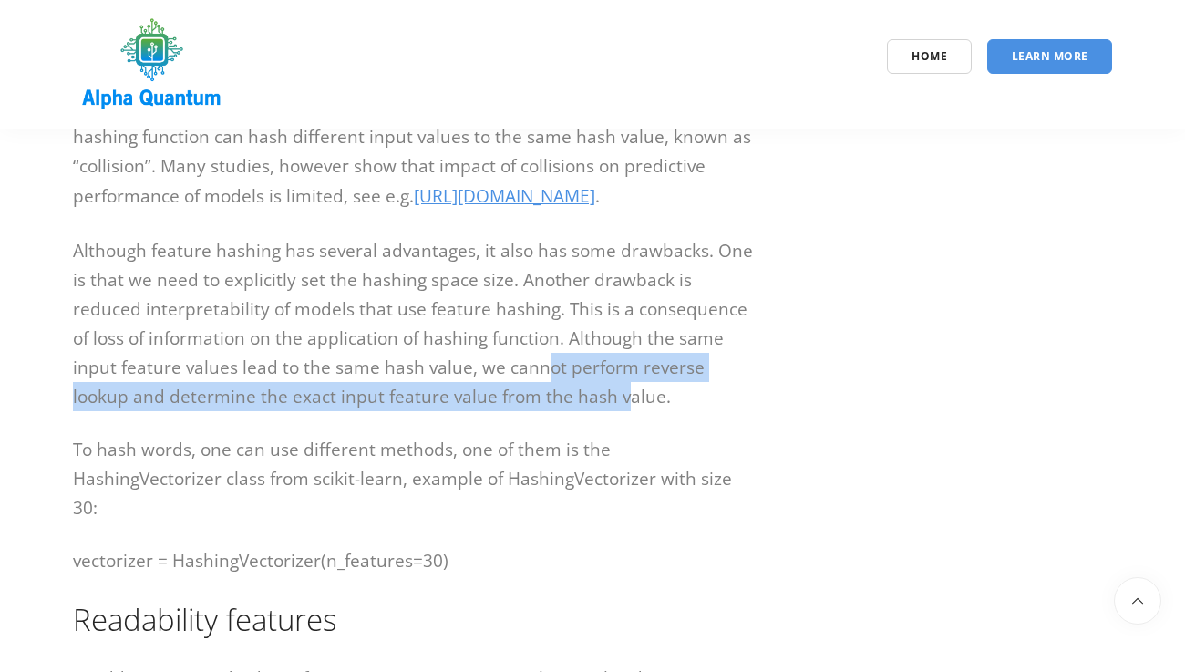
drag, startPoint x: 432, startPoint y: 306, endPoint x: 527, endPoint y: 330, distance: 97.7
click at [527, 330] on p "Although feature hashing has several advantages, it also has some drawbacks. On…" at bounding box center [415, 323] width 684 height 175
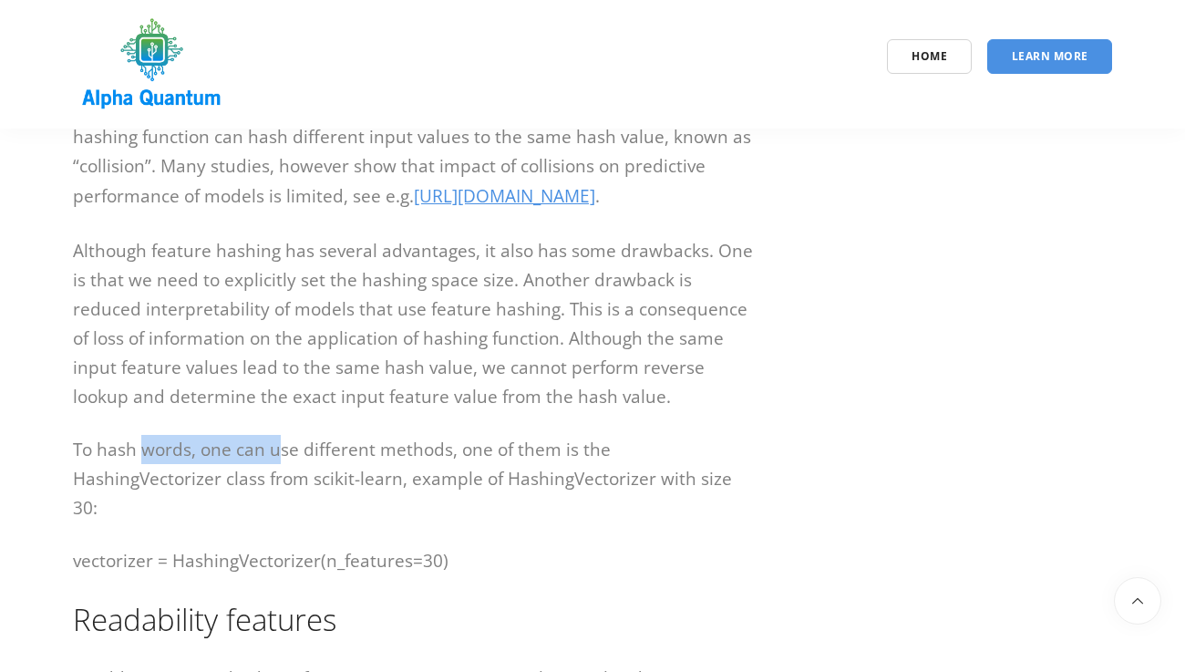
drag, startPoint x: 147, startPoint y: 395, endPoint x: 275, endPoint y: 389, distance: 128.6
click at [275, 435] on p "To hash words, one can use different methods, one of them is the HashingVectori…" at bounding box center [415, 478] width 684 height 87
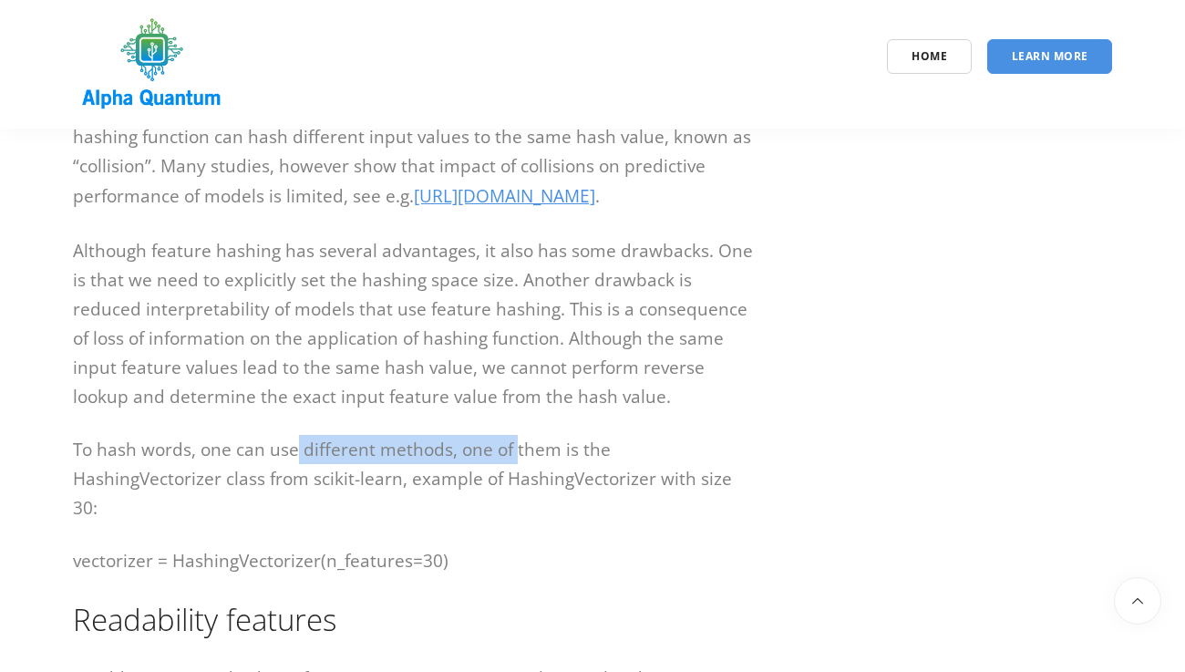
drag, startPoint x: 295, startPoint y: 390, endPoint x: 515, endPoint y: 391, distance: 219.7
click at [515, 435] on p "To hash words, one can use different methods, one of them is the HashingVectori…" at bounding box center [415, 478] width 684 height 87
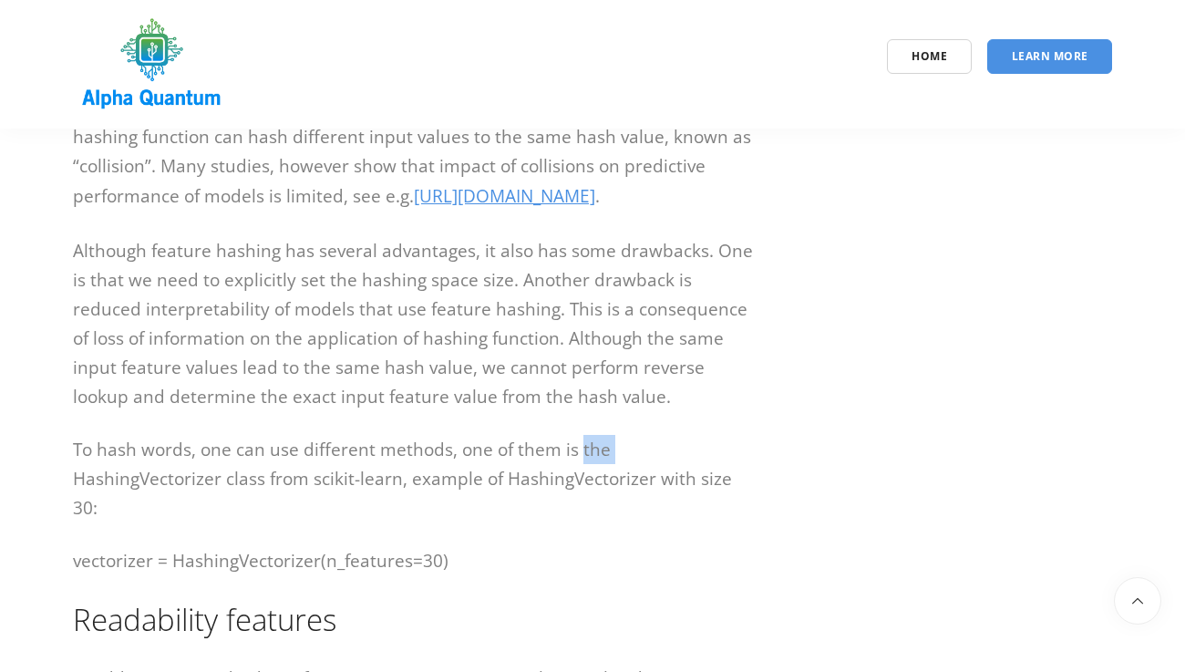
drag, startPoint x: 579, startPoint y: 391, endPoint x: 610, endPoint y: 398, distance: 31.8
click at [610, 435] on p "To hash words, one can use different methods, one of them is the HashingVectori…" at bounding box center [415, 478] width 684 height 87
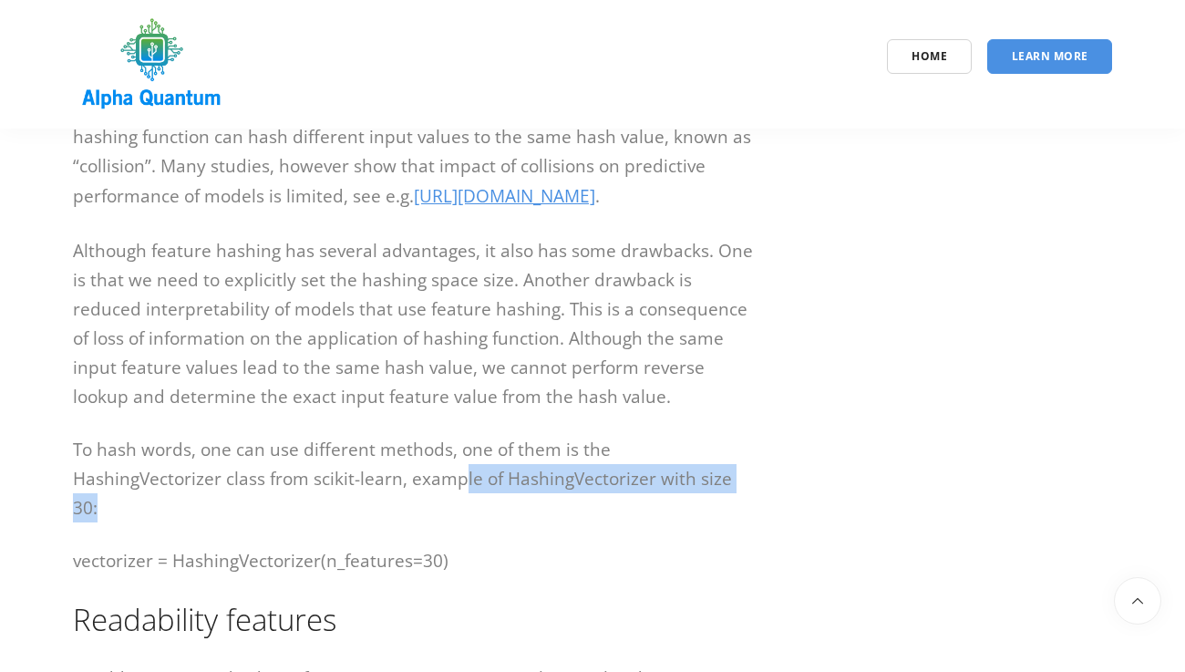
drag, startPoint x: 309, startPoint y: 427, endPoint x: 641, endPoint y: 425, distance: 331.8
click at [641, 435] on p "To hash words, one can use different methods, one of them is the HashingVectori…" at bounding box center [415, 478] width 684 height 87
